Goal: Information Seeking & Learning: Learn about a topic

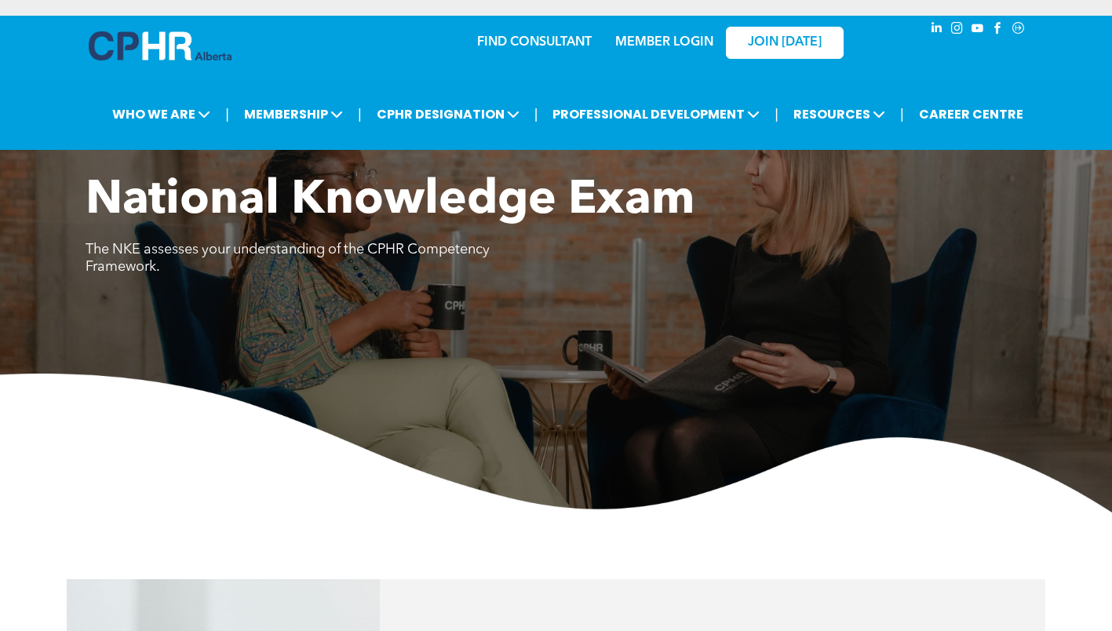
click at [185, 37] on img at bounding box center [160, 45] width 143 height 29
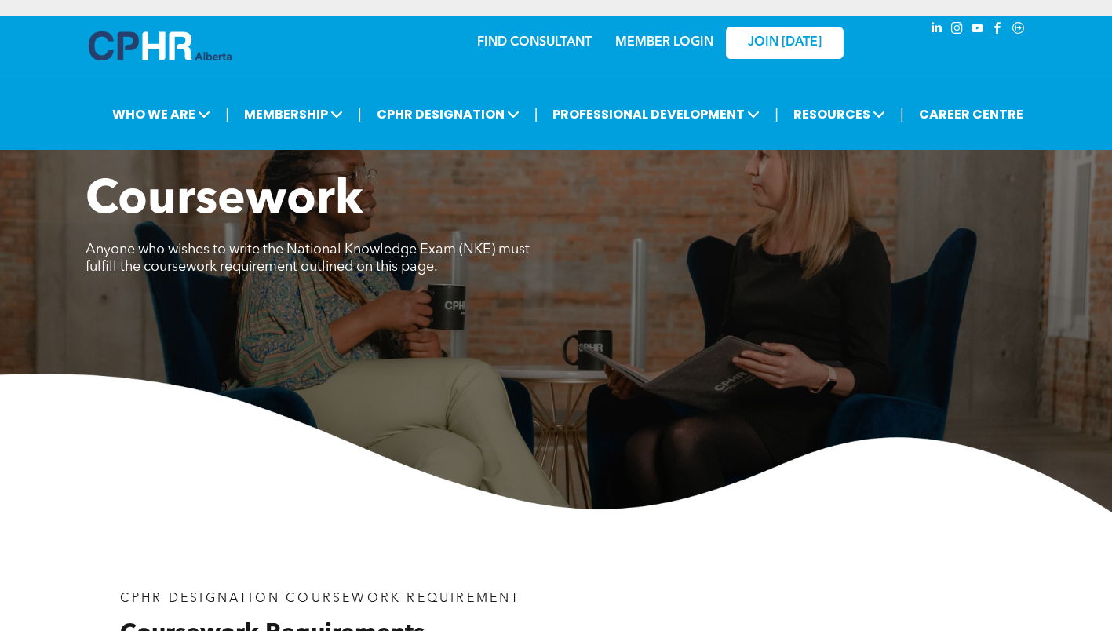
scroll to position [1020, 0]
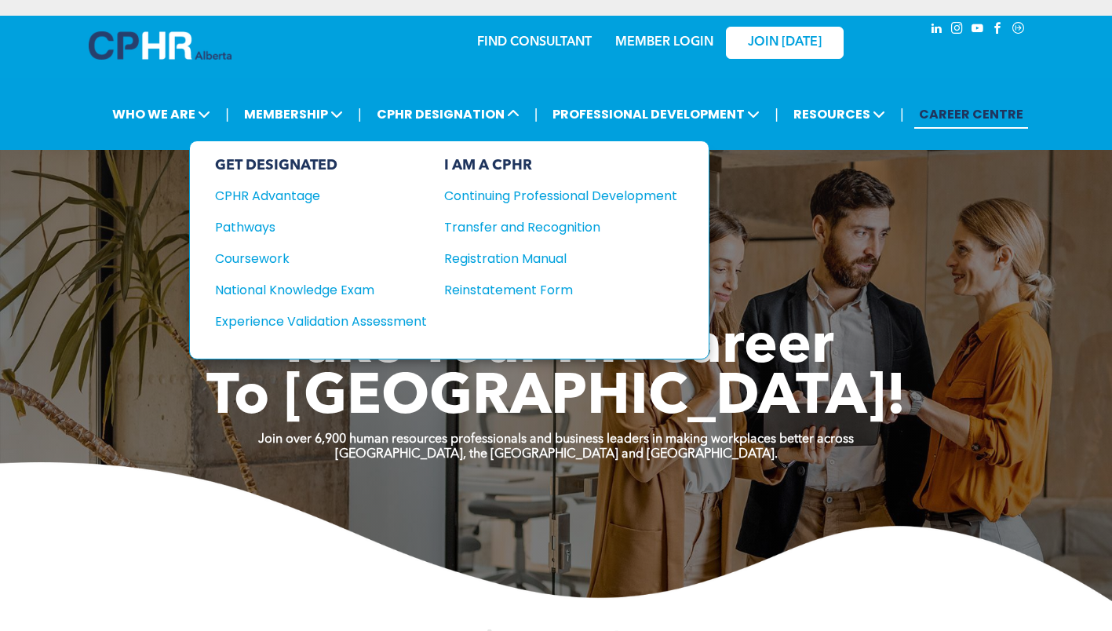
click at [318, 287] on div "National Knowledge Exam" at bounding box center [310, 290] width 191 height 20
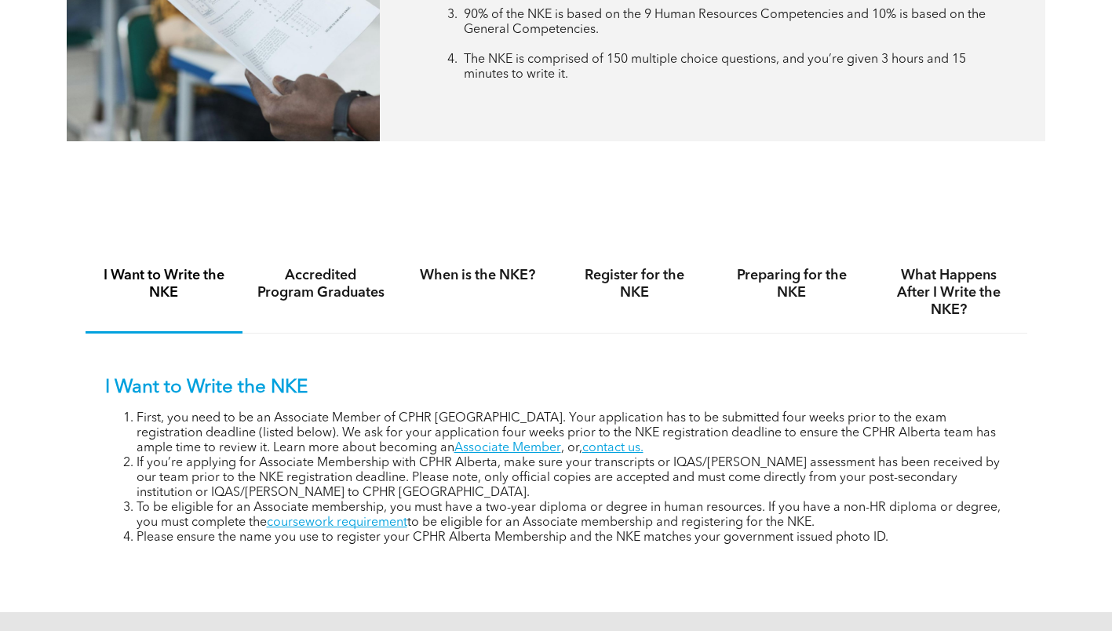
scroll to position [941, 0]
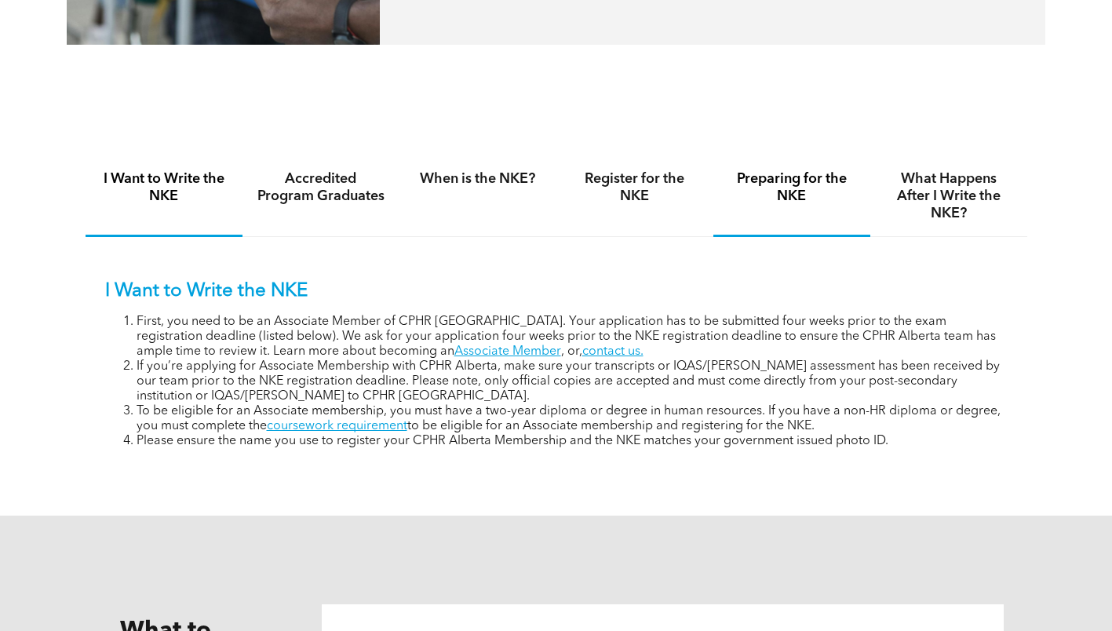
click at [799, 190] on h4 "Preparing for the NKE" at bounding box center [791, 187] width 129 height 35
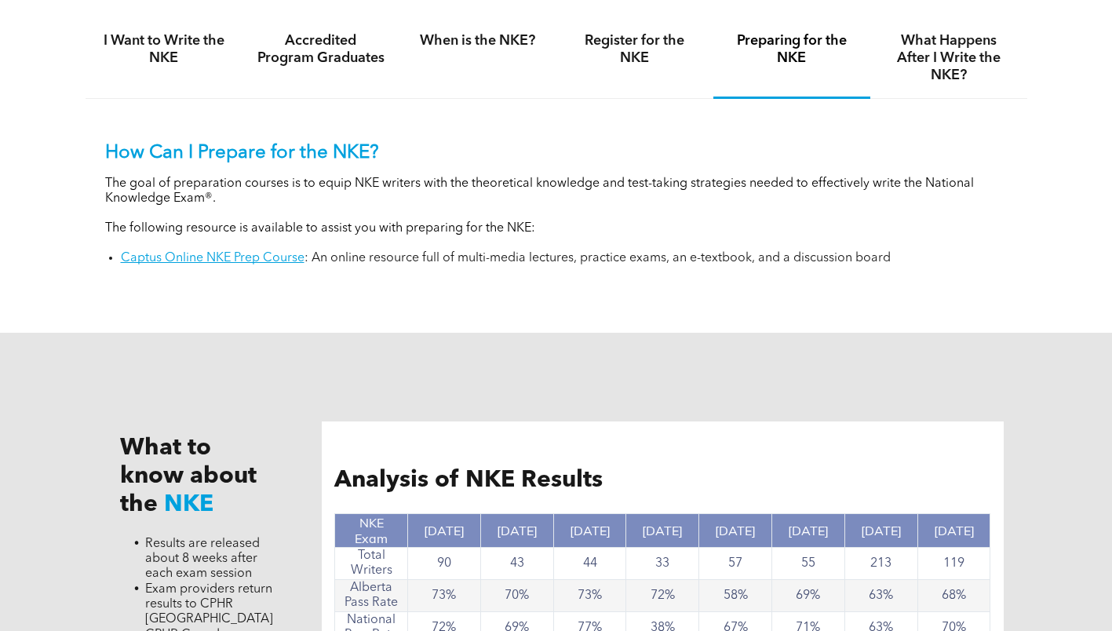
scroll to position [1098, 0]
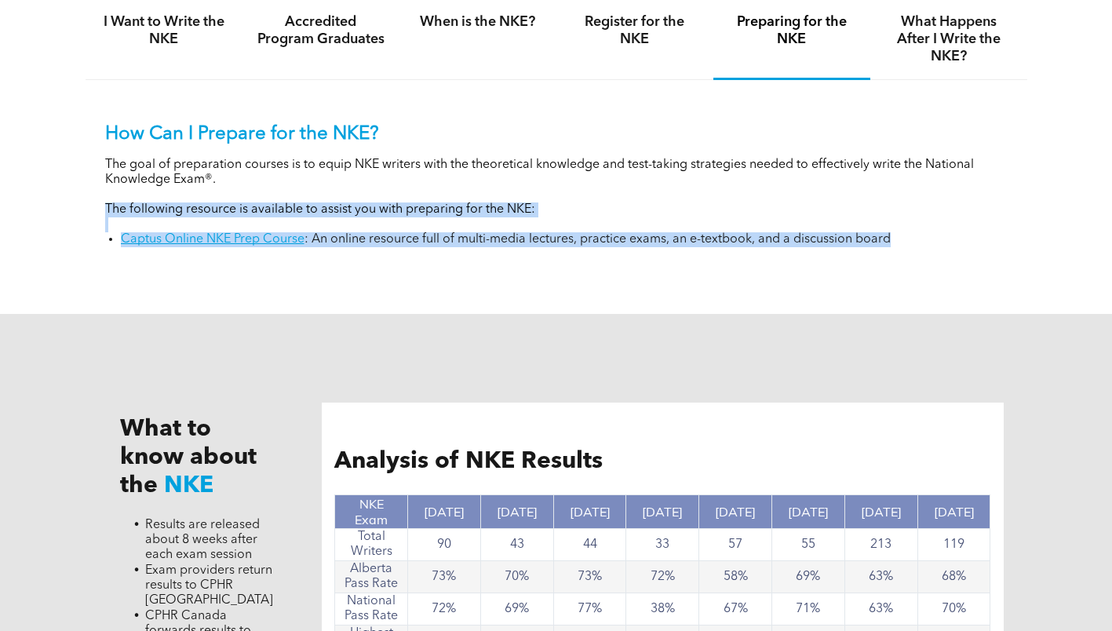
drag, startPoint x: 916, startPoint y: 233, endPoint x: 71, endPoint y: 211, distance: 845.1
click at [71, 211] on div "I Want to Write the NKE Accredited Program Graduates When is the NKE? Register …" at bounding box center [556, 134] width 1112 height 359
drag, startPoint x: 71, startPoint y: 211, endPoint x: 104, endPoint y: 257, distance: 56.4
click at [114, 264] on div "How Can I Prepare for the NKE? The goal of preparation courses is to equip NKE …" at bounding box center [556, 173] width 941 height 187
click at [166, 266] on div "I Want to Write the NKE Accredited Program Graduates When is the NKE? Register …" at bounding box center [556, 134] width 941 height 328
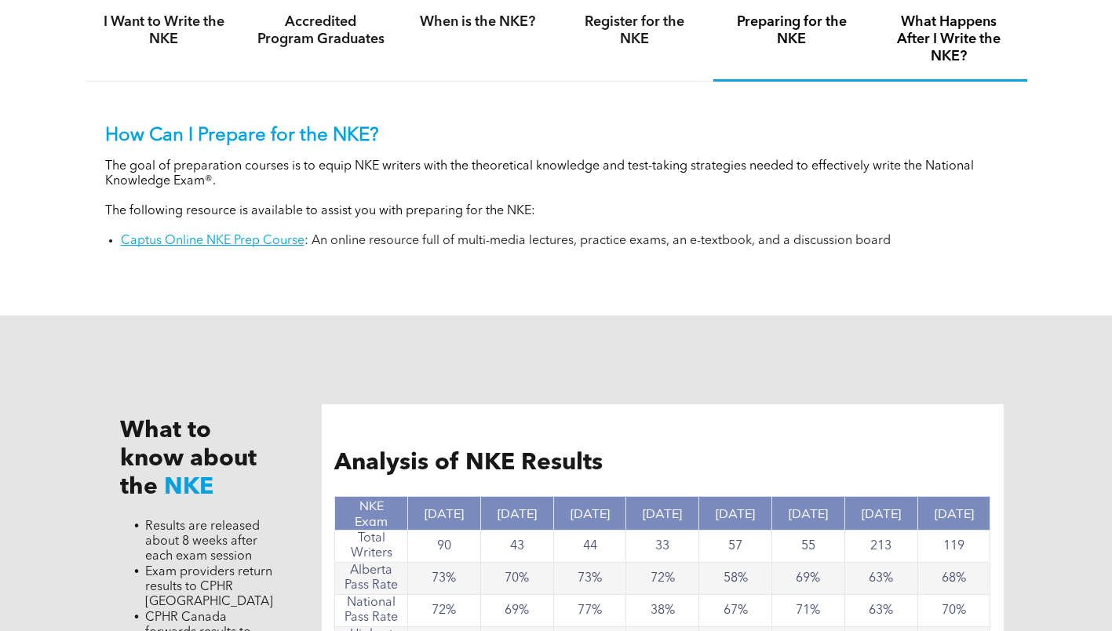
click at [962, 39] on h4 "What Happens After I Write the NKE?" at bounding box center [948, 39] width 129 height 52
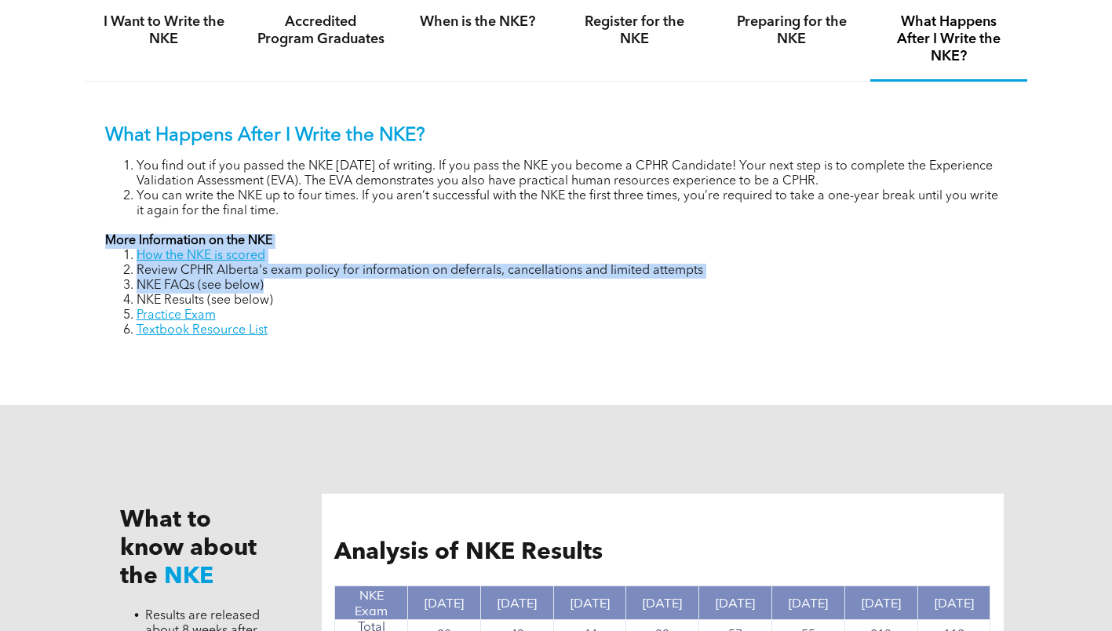
drag, startPoint x: 79, startPoint y: 234, endPoint x: 272, endPoint y: 286, distance: 199.8
click at [272, 286] on div "I Want to Write the NKE Accredited Program Graduates When is the NKE? Register …" at bounding box center [556, 180] width 1112 height 450
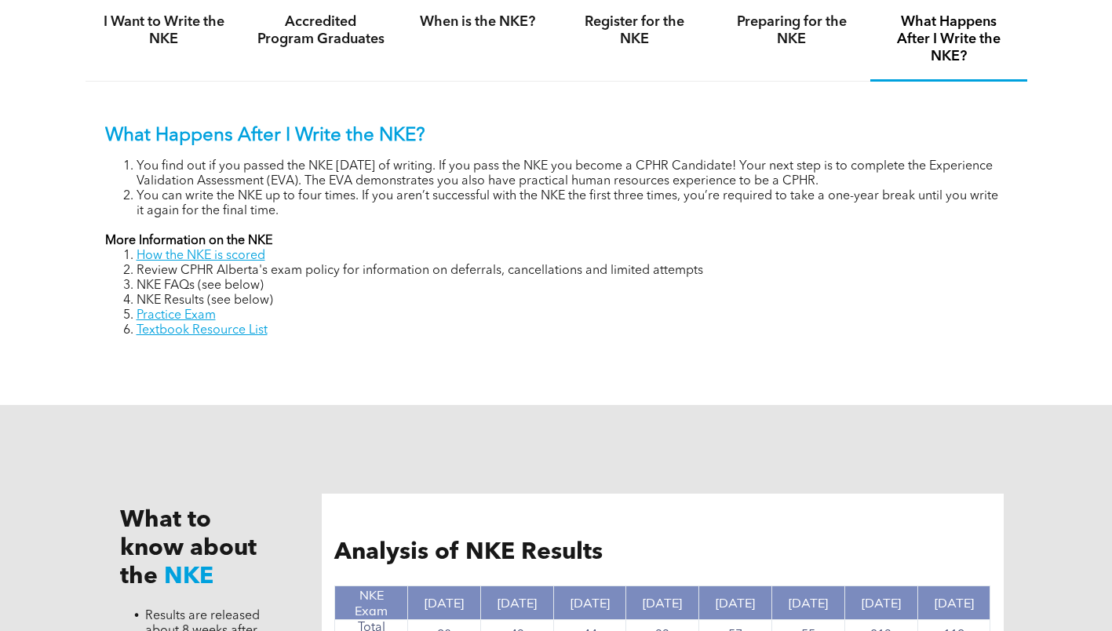
drag, startPoint x: 272, startPoint y: 286, endPoint x: 315, endPoint y: 329, distance: 60.5
click at [361, 324] on li "Textbook Resource List" at bounding box center [571, 330] width 871 height 15
drag, startPoint x: 268, startPoint y: 330, endPoint x: 127, endPoint y: 316, distance: 141.9
click at [127, 316] on ol "How the NKE is scored Review CPHR Alberta's exam policy for information on defe…" at bounding box center [556, 293] width 902 height 89
click at [318, 332] on li "Textbook Resource List" at bounding box center [571, 330] width 871 height 15
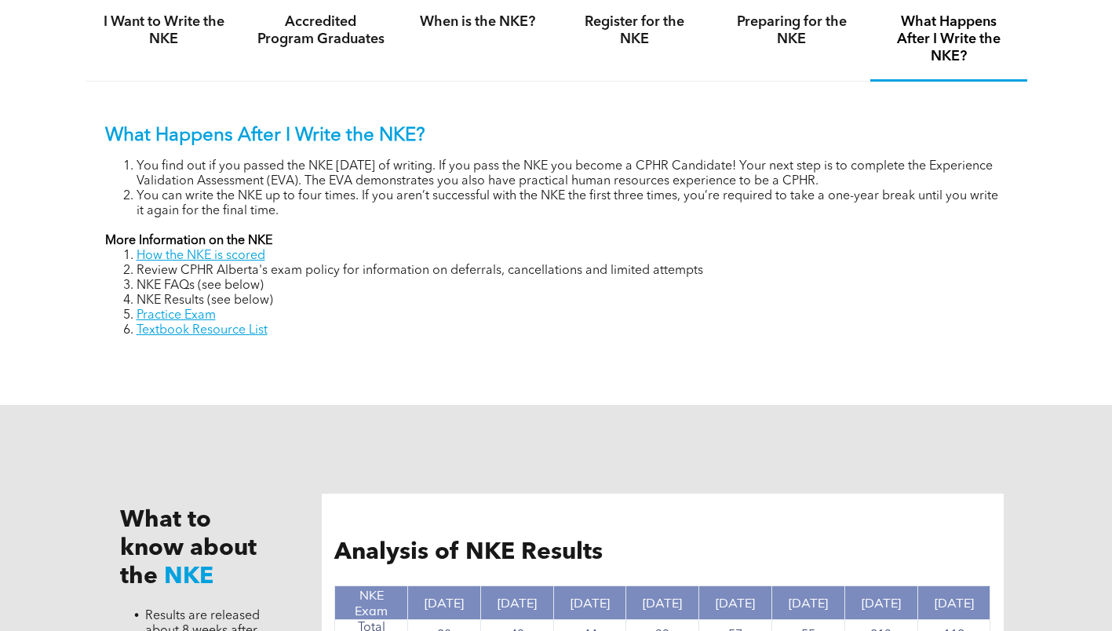
click at [242, 313] on li "Practice Exam" at bounding box center [571, 315] width 871 height 15
click at [817, 58] on div "Preparing for the NKE" at bounding box center [791, 40] width 157 height 82
